Goal: Find specific page/section: Find specific page/section

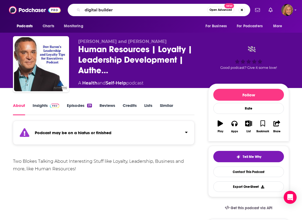
type input "digital builders"
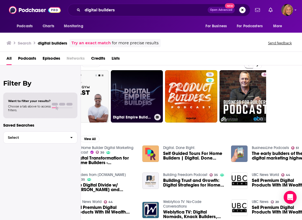
scroll to position [12, 47]
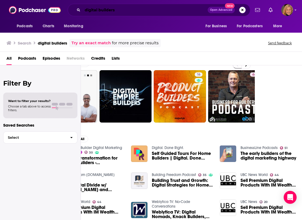
click at [83, 12] on input "digital builders" at bounding box center [144, 10] width 125 height 9
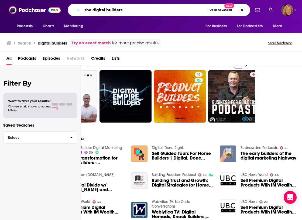
click at [135, 10] on input "the digital builders" at bounding box center [144, 10] width 124 height 9
type input "the digital builder podcast"
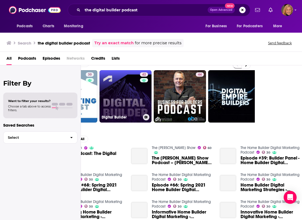
click at [139, 86] on link "42 Digital Builder" at bounding box center [125, 96] width 52 height 52
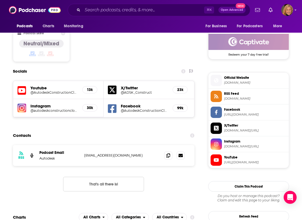
scroll to position [433, 0]
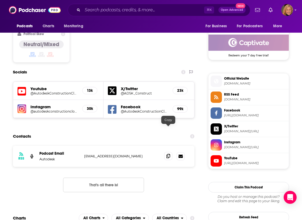
click at [168, 154] on icon at bounding box center [168, 156] width 4 height 4
